Goal: Task Accomplishment & Management: Manage account settings

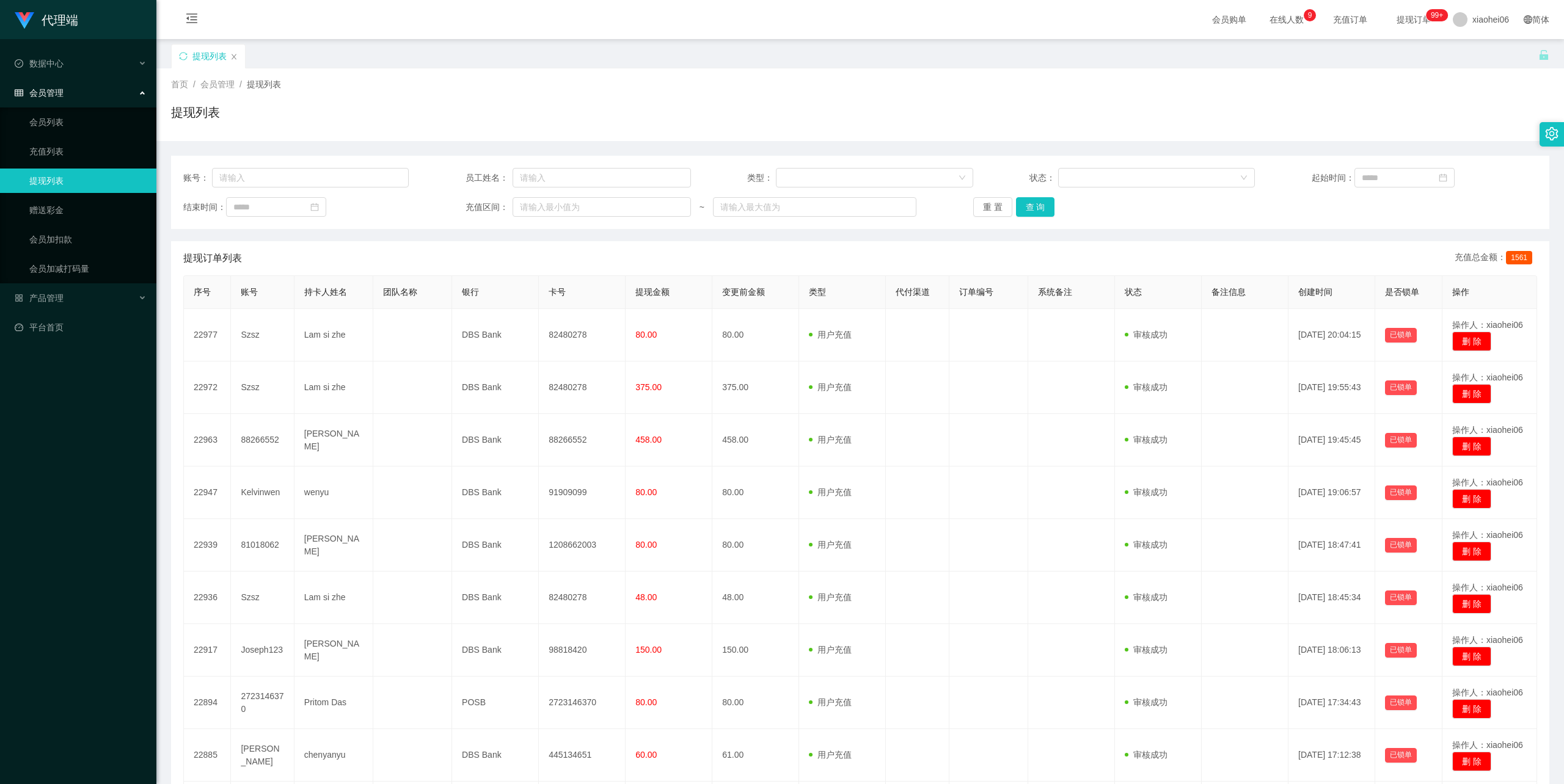
click at [1020, 93] on div "首页 / 会员管理 / 提现列表 / 提现列表" at bounding box center [859, 104] width 1378 height 53
click at [708, 121] on div "提现列表" at bounding box center [859, 117] width 1378 height 28
